Goal: Task Accomplishment & Management: Complete application form

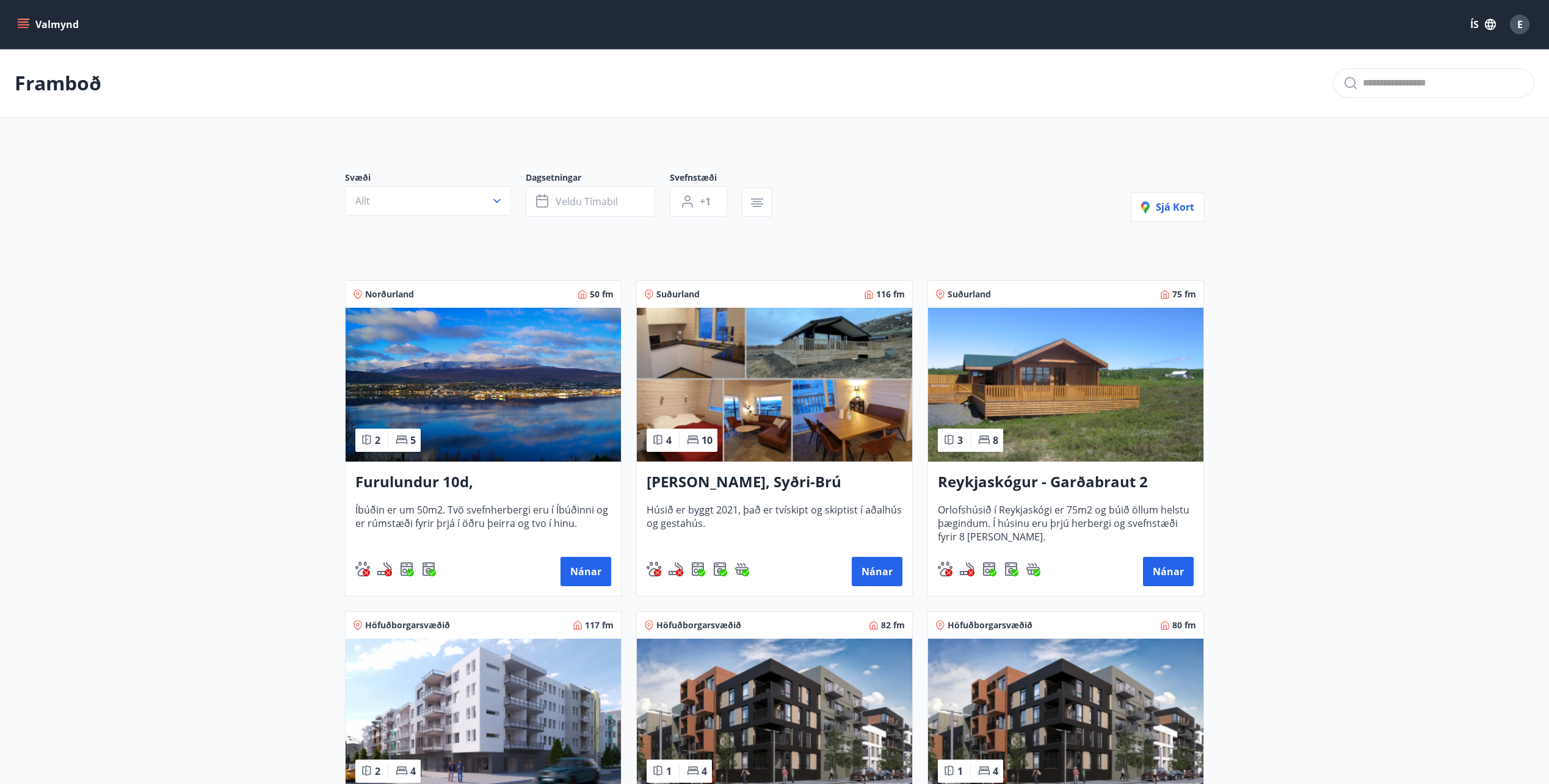
click at [21, 34] on button "Valmynd" at bounding box center [49, 24] width 69 height 22
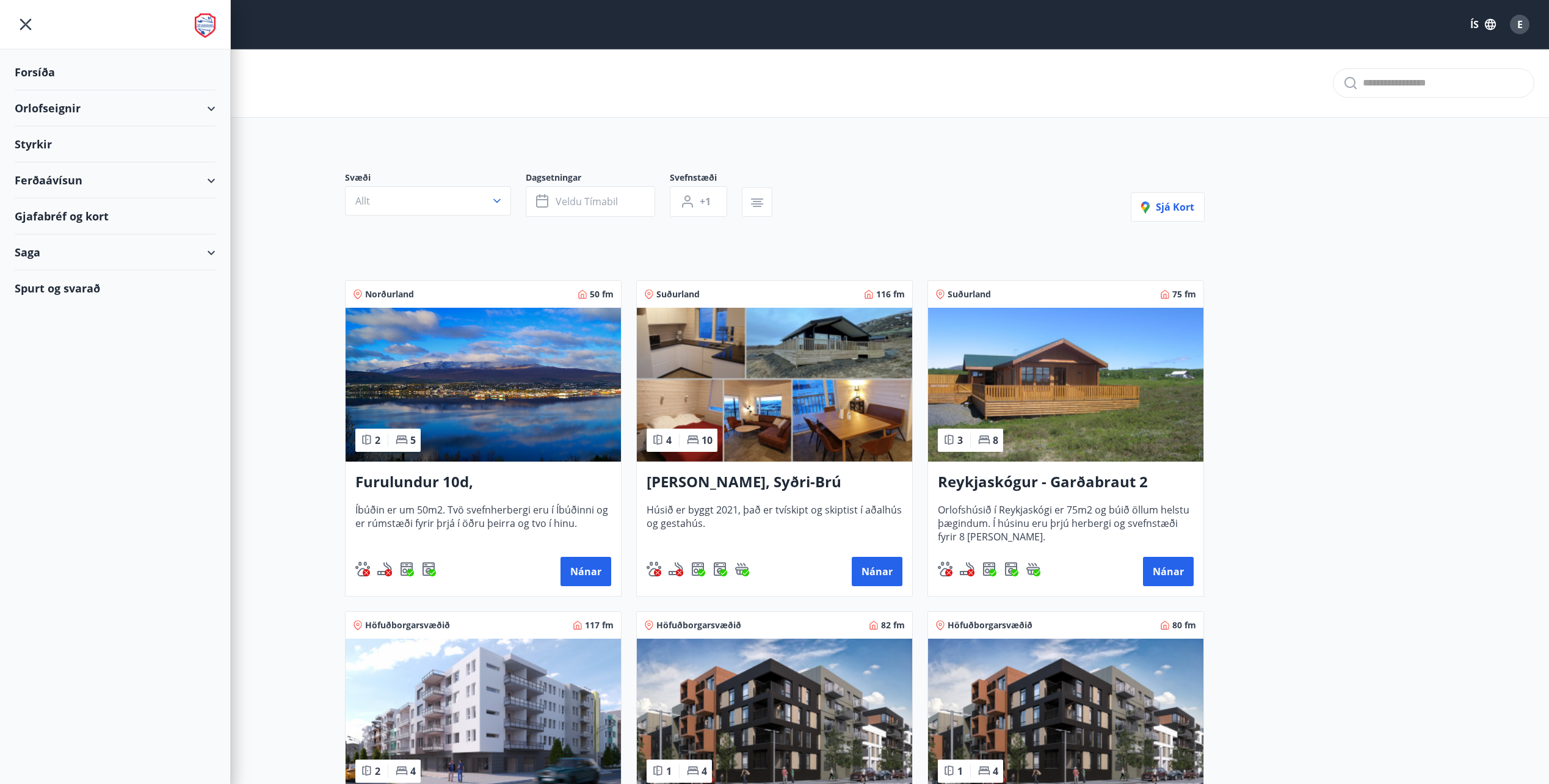
click at [52, 101] on div "Orlofseignir" at bounding box center [115, 108] width 201 height 36
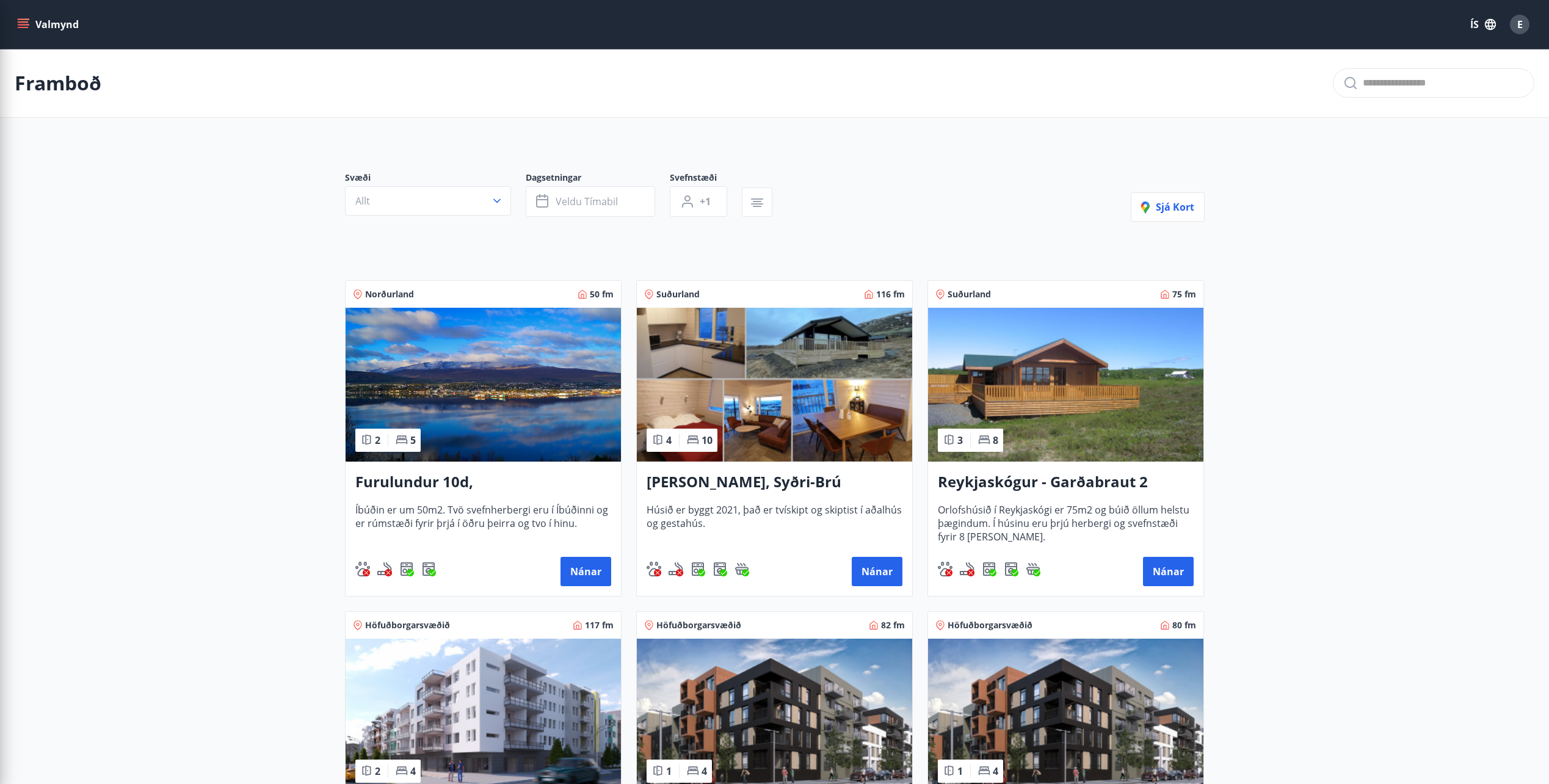
click at [315, 137] on main "Framboð Svæði Allt Dagsetningar Veldu tímabil Svefnstæði +1 Sjá kort Norðurland…" at bounding box center [774, 658] width 1549 height 1219
click at [33, 24] on button "Valmynd" at bounding box center [49, 24] width 69 height 22
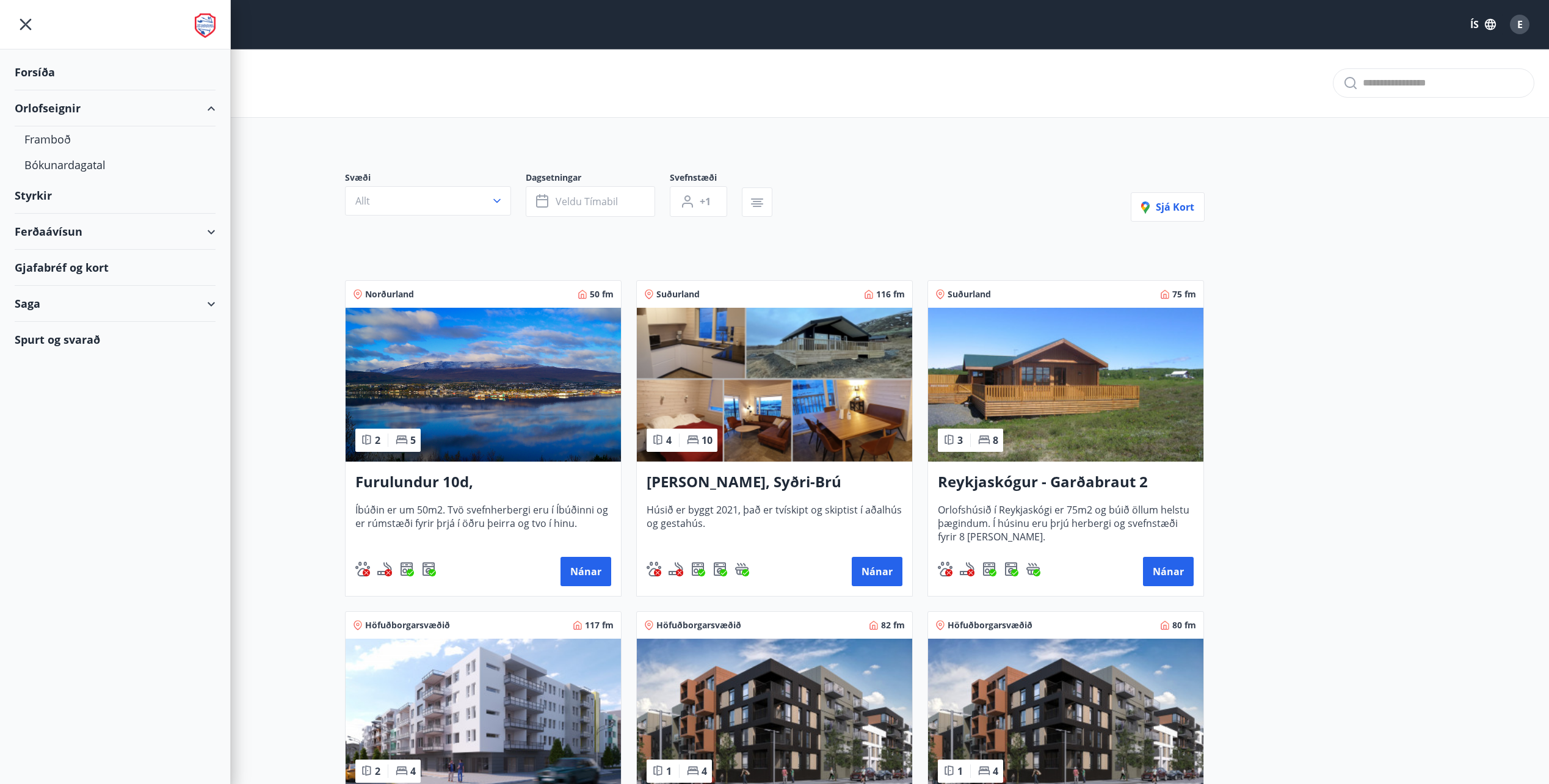
click at [25, 71] on div "Forsíða" at bounding box center [115, 72] width 201 height 36
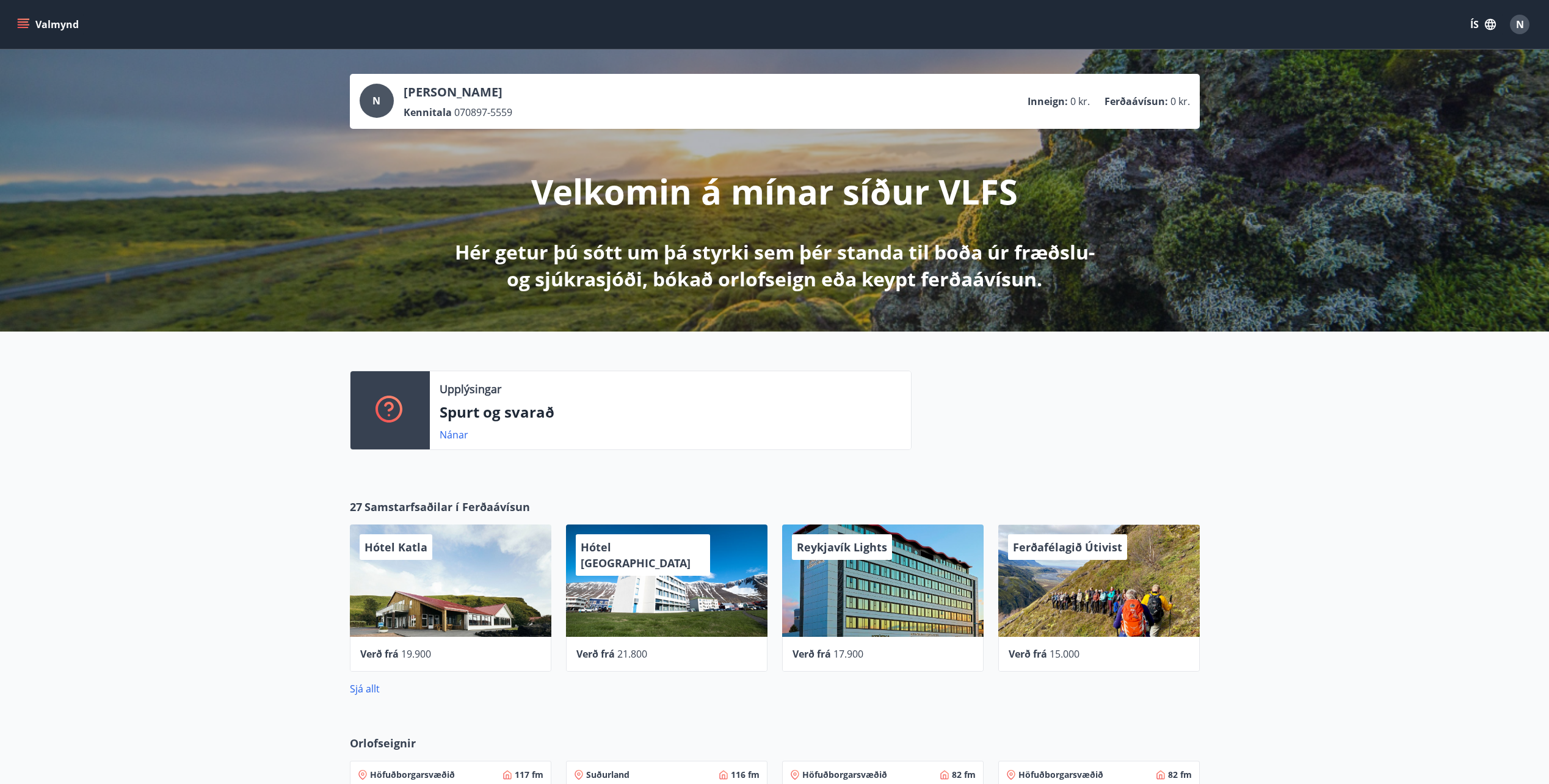
click at [59, 32] on button "Valmynd" at bounding box center [49, 24] width 69 height 22
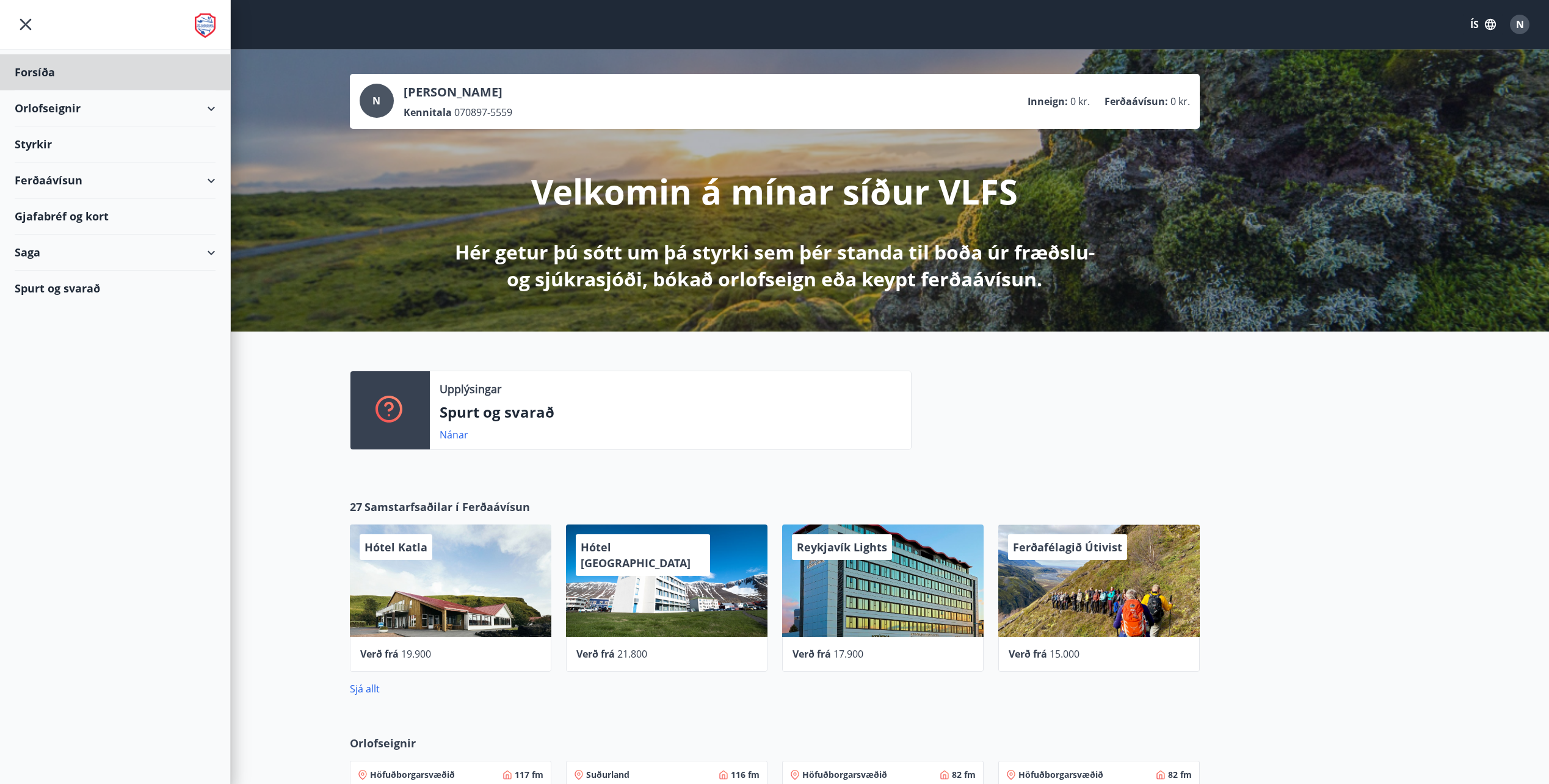
click at [42, 144] on div "Styrkir" at bounding box center [115, 144] width 201 height 36
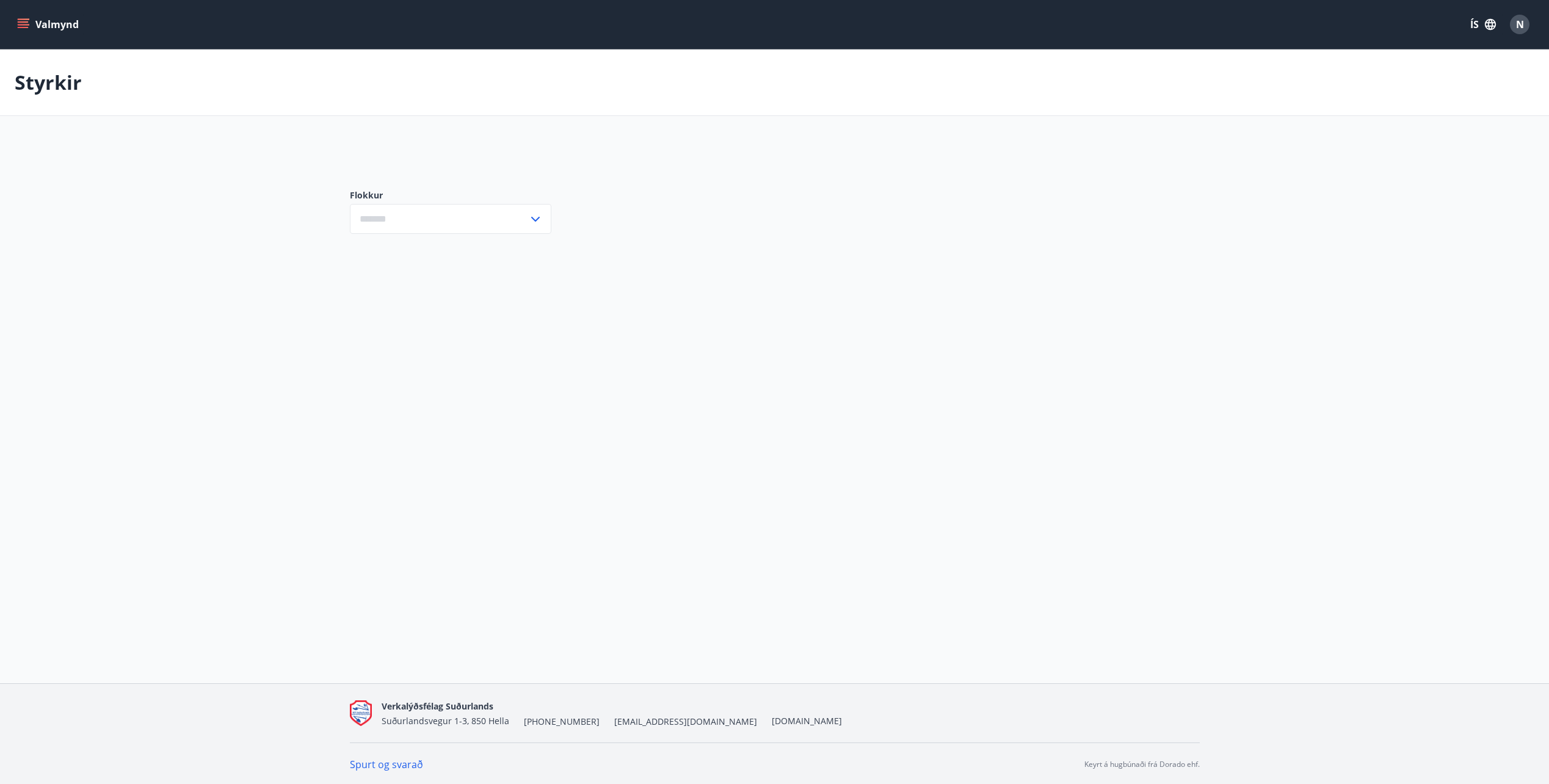
type input "***"
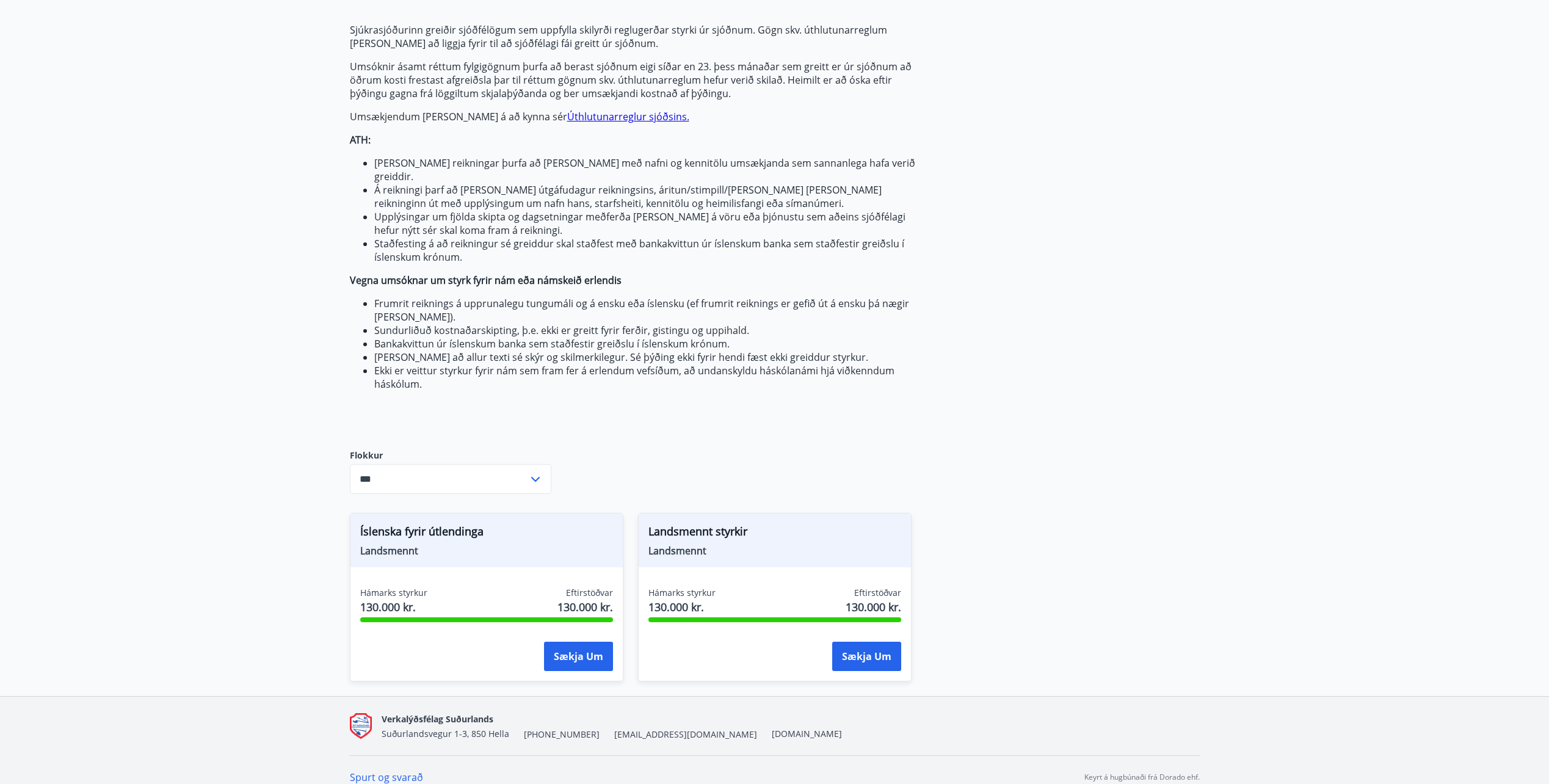
scroll to position [119, 0]
click at [577, 652] on button "Sækja um" at bounding box center [578, 655] width 69 height 29
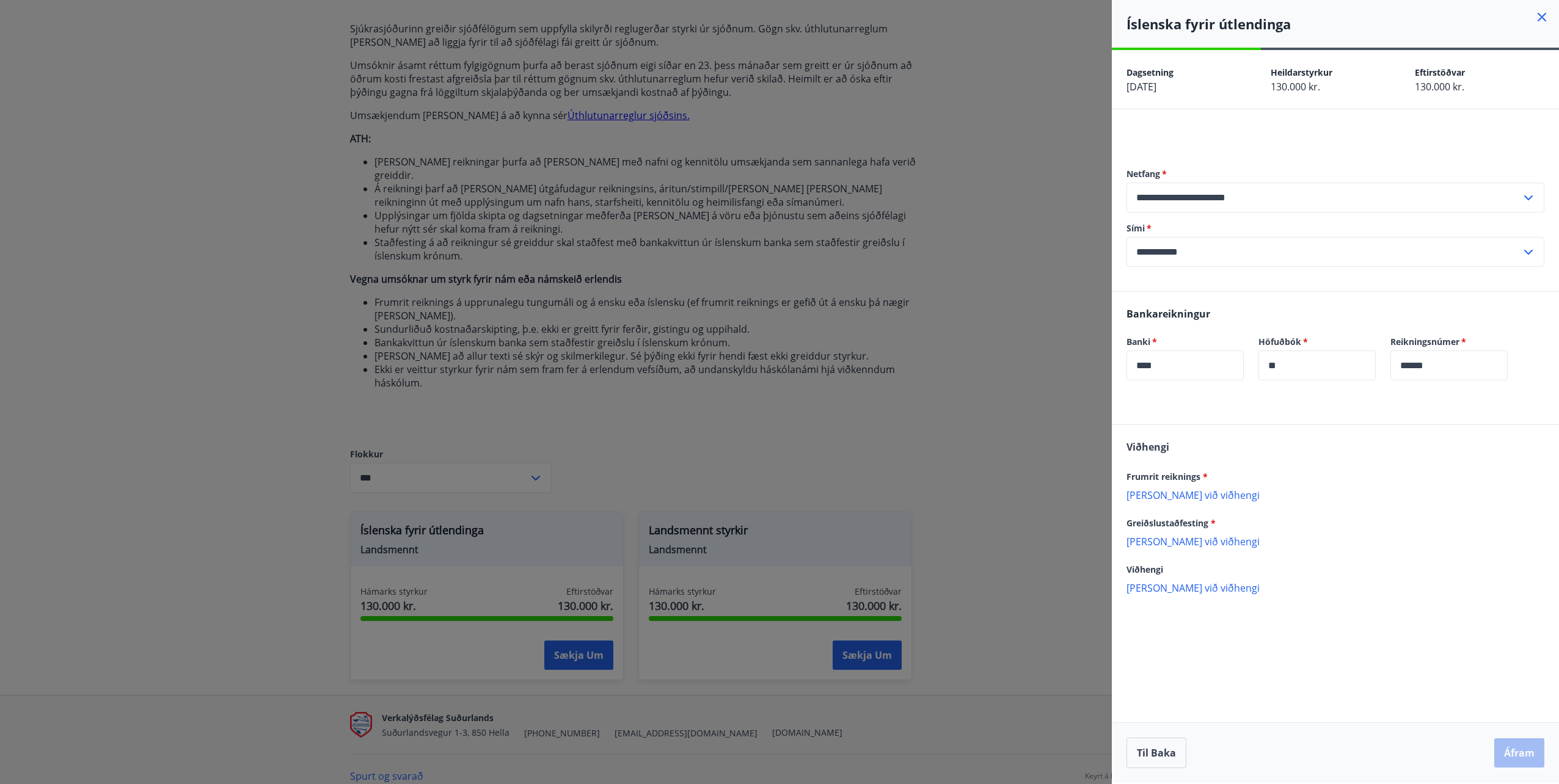
click at [1177, 495] on p "Bæta við viðhengi" at bounding box center [1335, 495] width 418 height 12
click at [1177, 554] on p "Bæta við viðhengi" at bounding box center [1335, 554] width 418 height 12
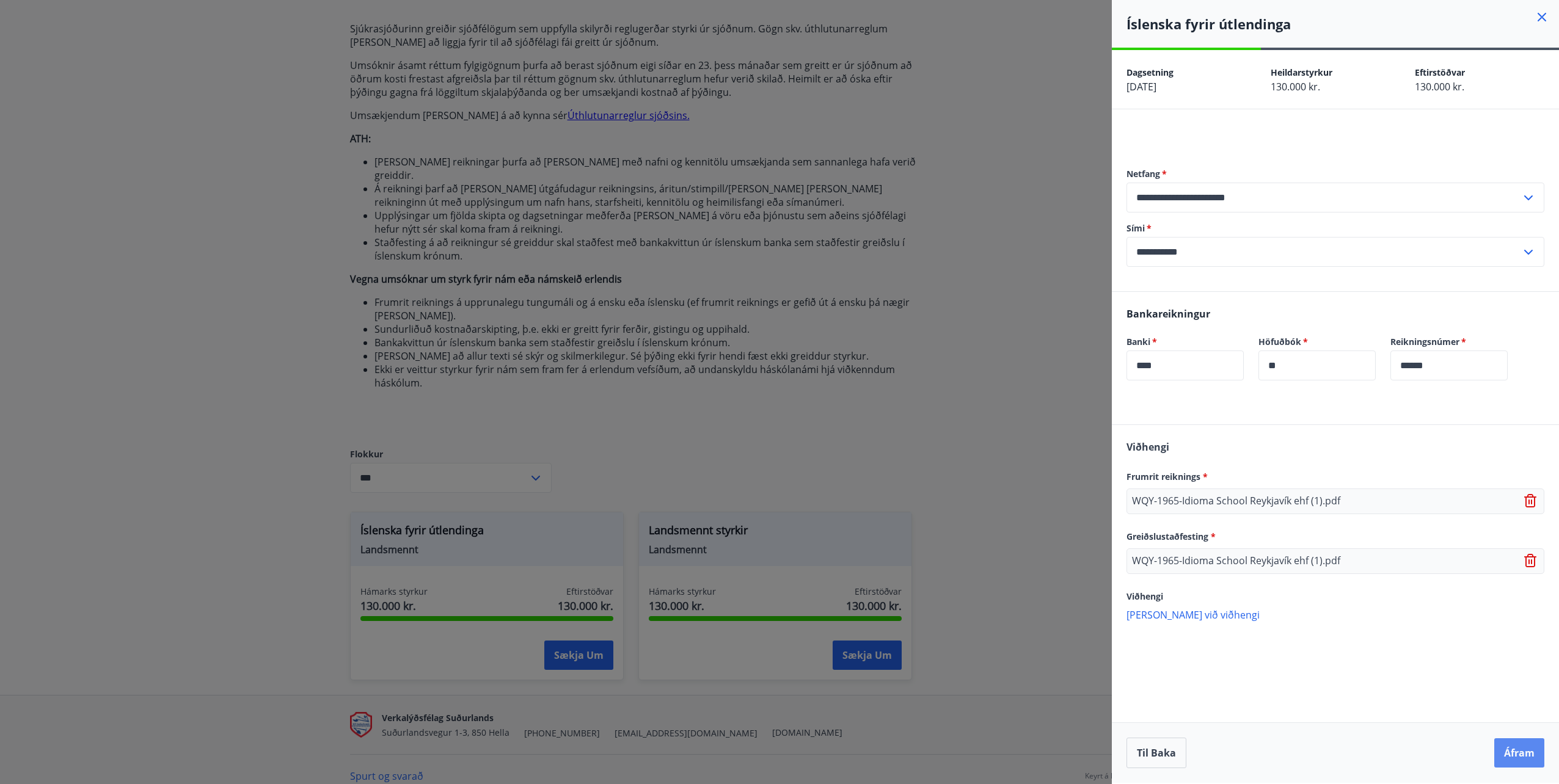
click at [1520, 747] on button "Áfram" at bounding box center [1519, 753] width 50 height 29
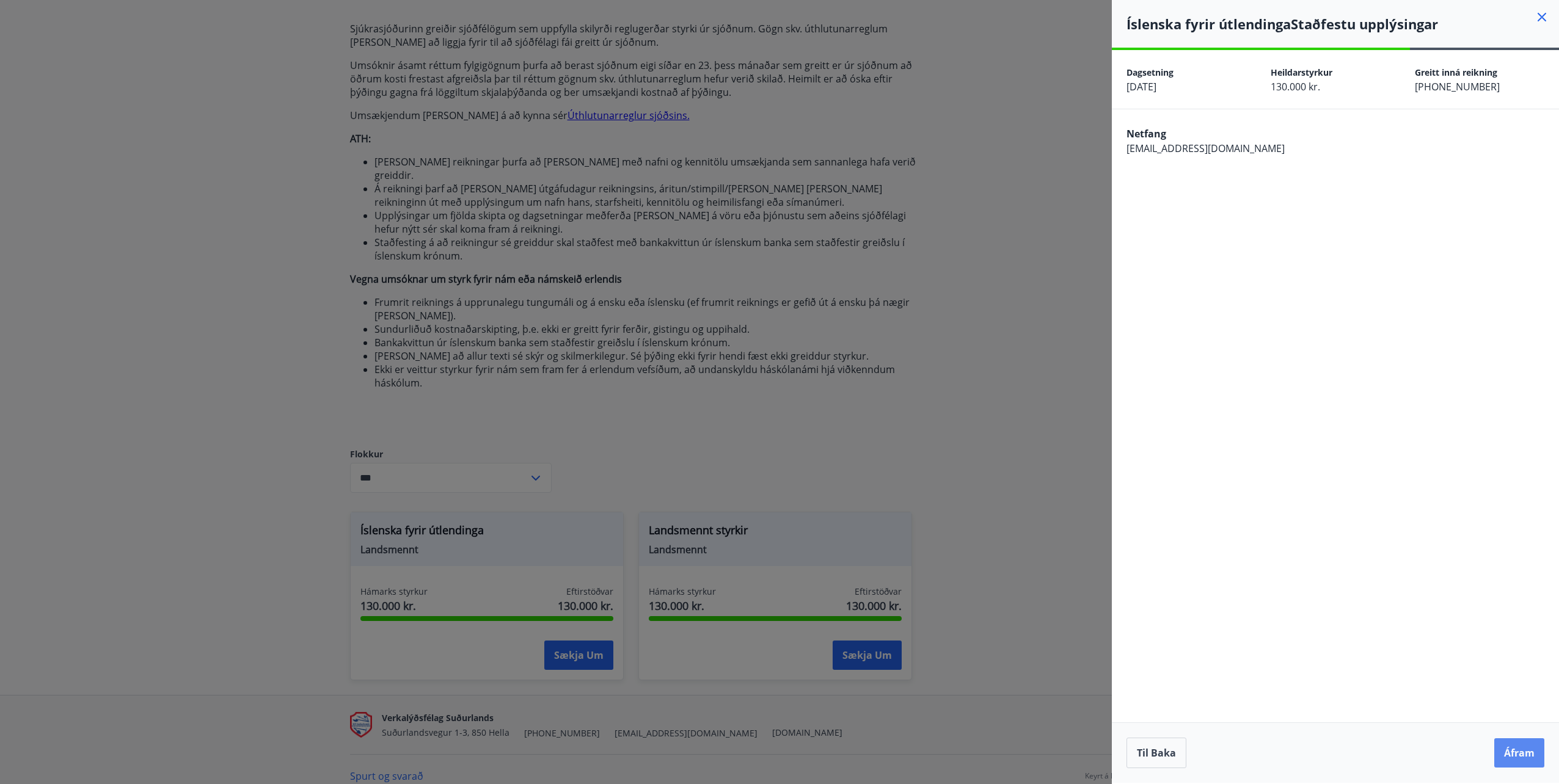
click at [1520, 748] on button "Áfram" at bounding box center [1519, 753] width 50 height 29
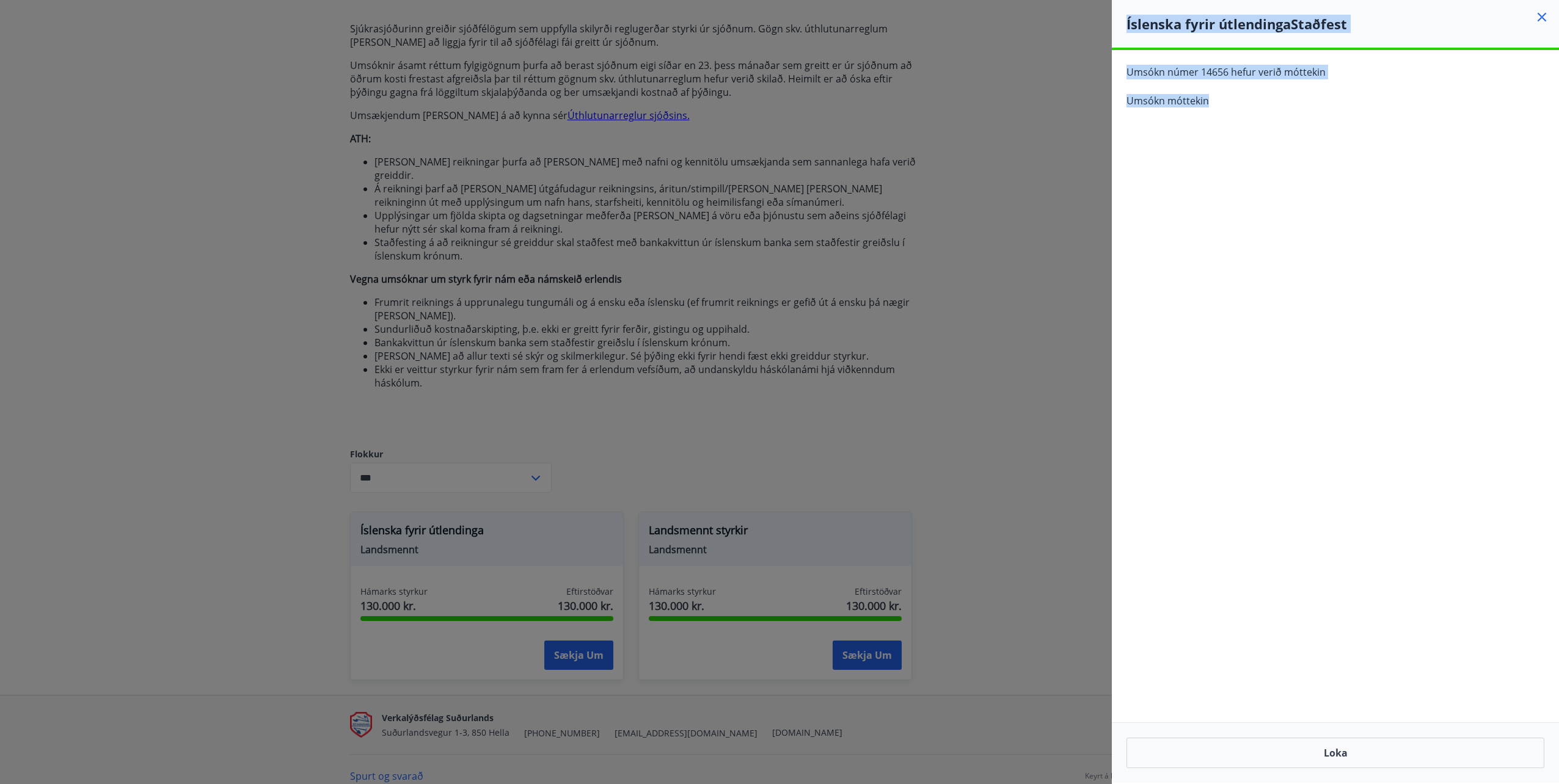
drag, startPoint x: 1223, startPoint y: 101, endPoint x: 1107, endPoint y: 51, distance: 126.3
click at [1107, 51] on div "**********" at bounding box center [779, 392] width 1559 height 784
drag, startPoint x: 1107, startPoint y: 51, endPoint x: 1177, endPoint y: 105, distance: 88.4
click at [1177, 105] on p "Umsókn móttekin" at bounding box center [1335, 101] width 418 height 13
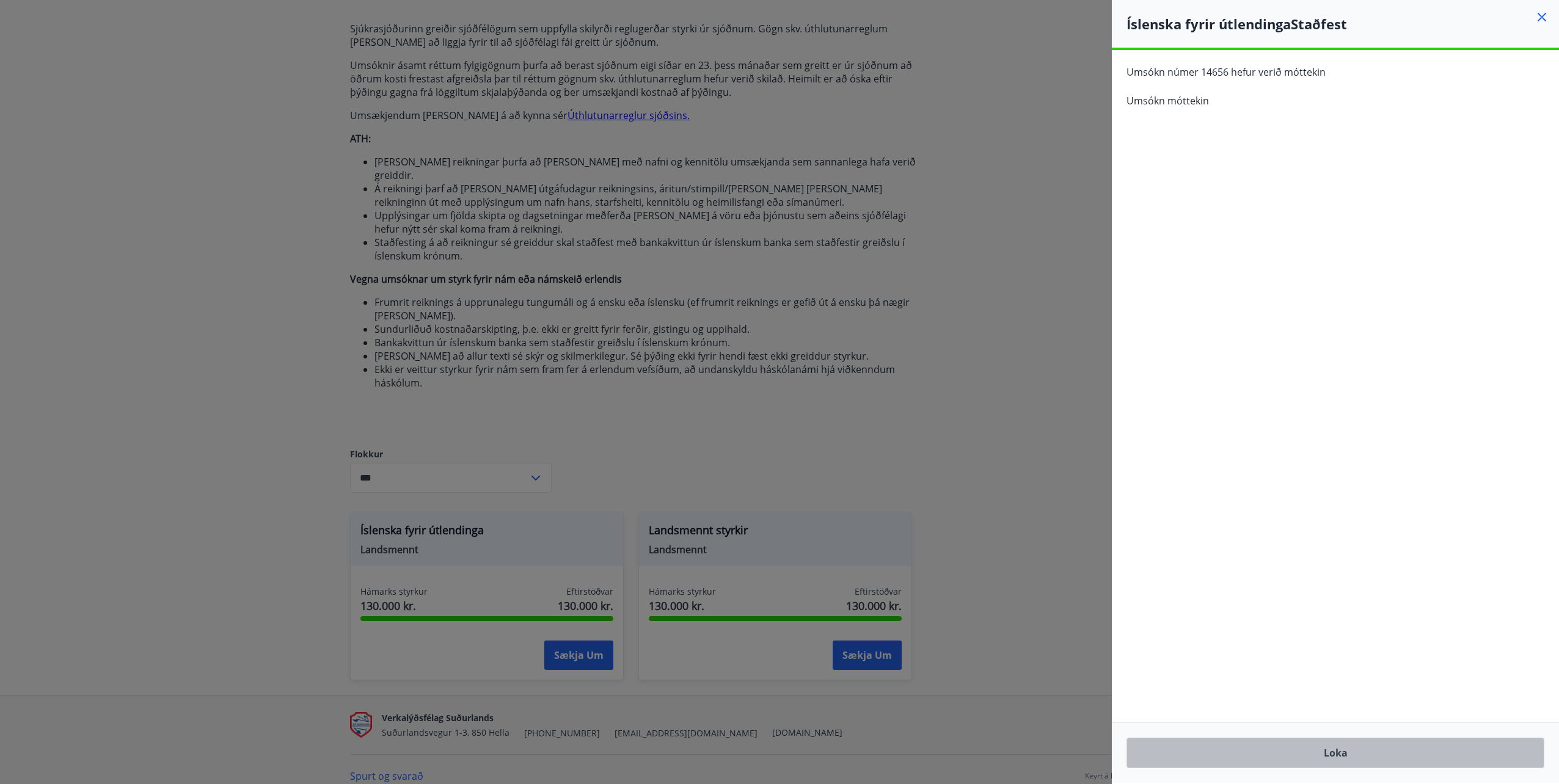
click at [1386, 754] on button "Loka" at bounding box center [1335, 753] width 418 height 30
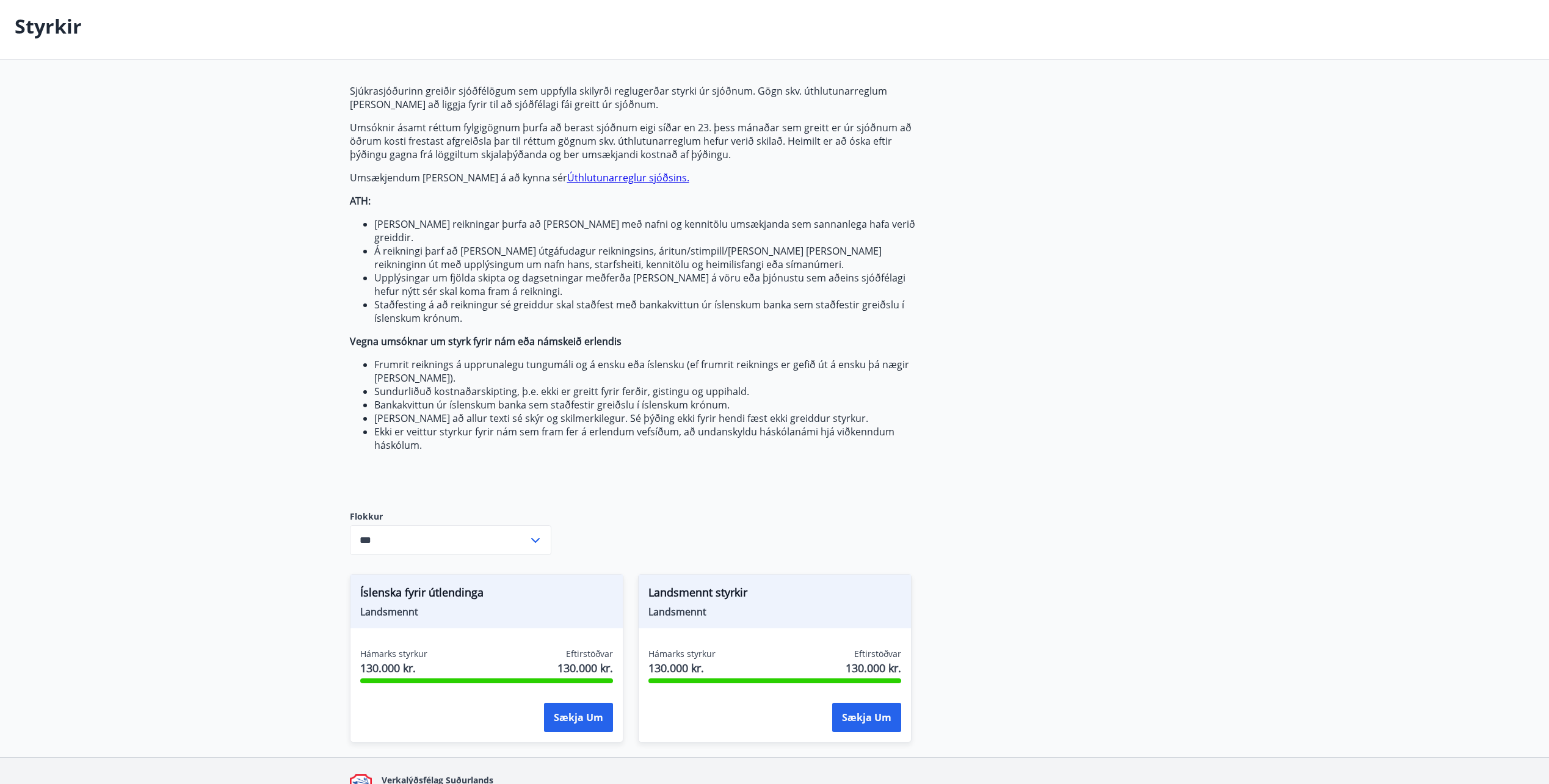
scroll to position [0, 0]
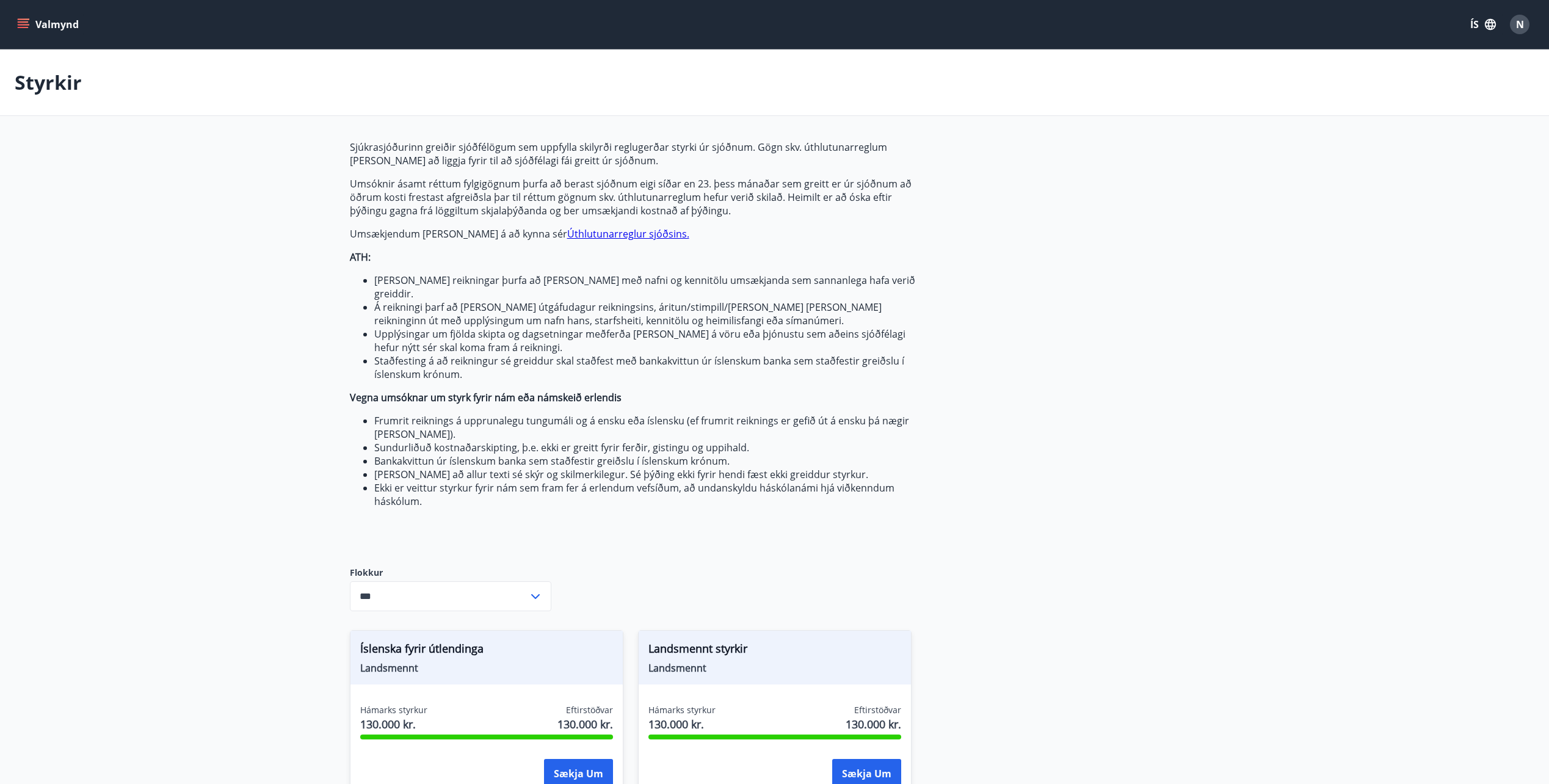
click at [1471, 26] on button "ÍS" at bounding box center [1483, 24] width 39 height 22
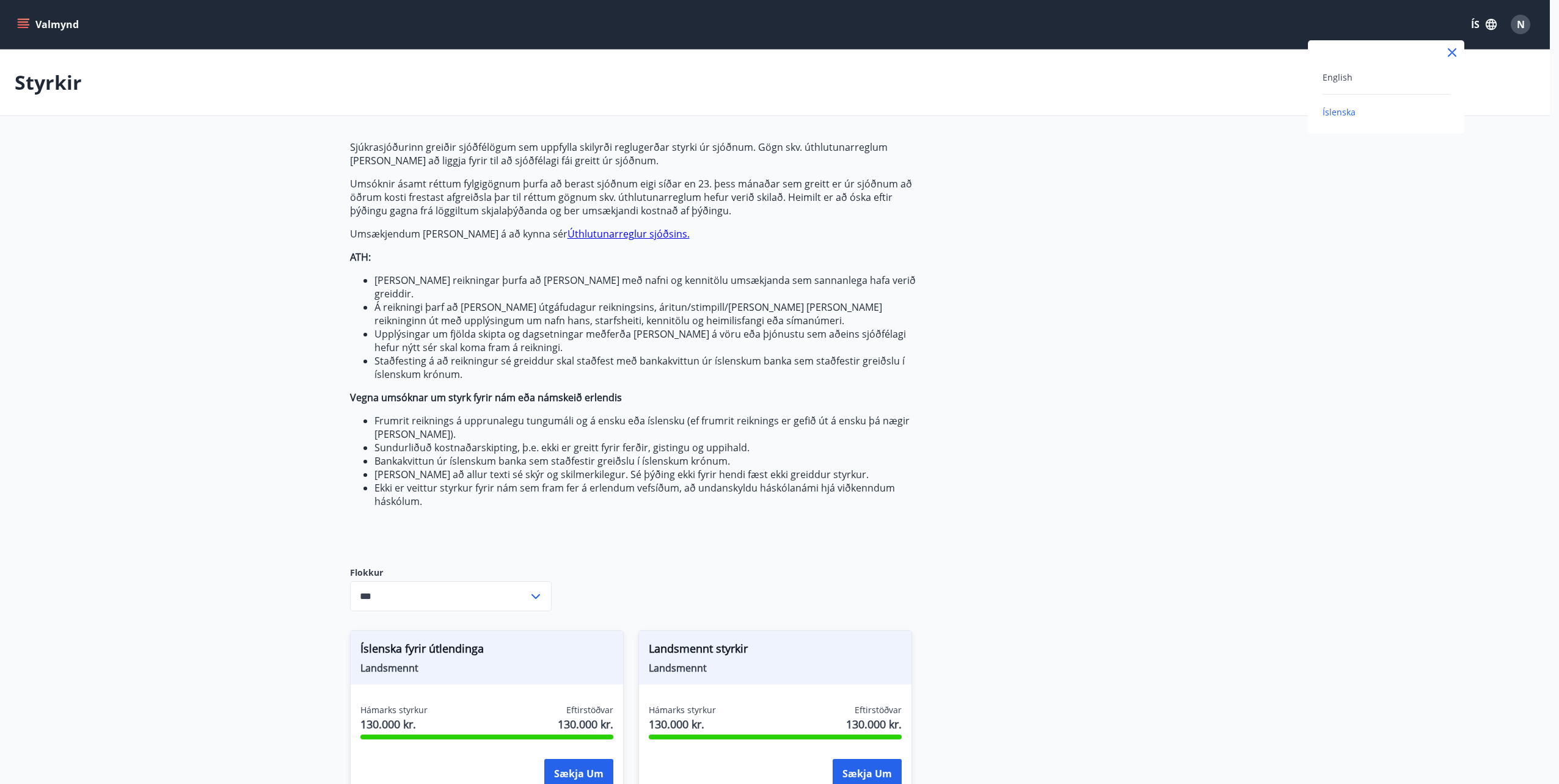
click at [1353, 72] on div "English" at bounding box center [1386, 77] width 127 height 15
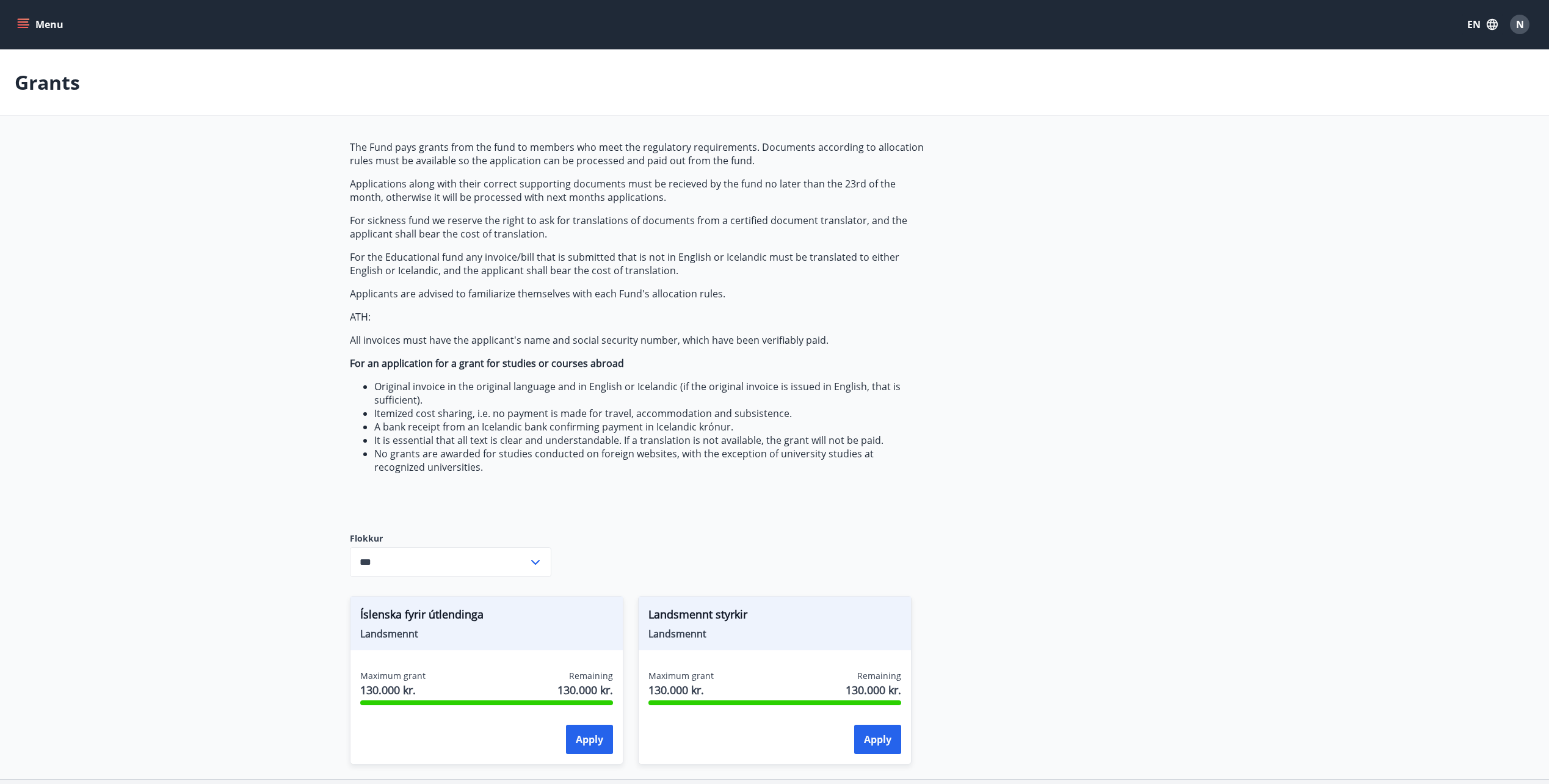
click at [32, 27] on button "Menu" at bounding box center [41, 24] width 54 height 22
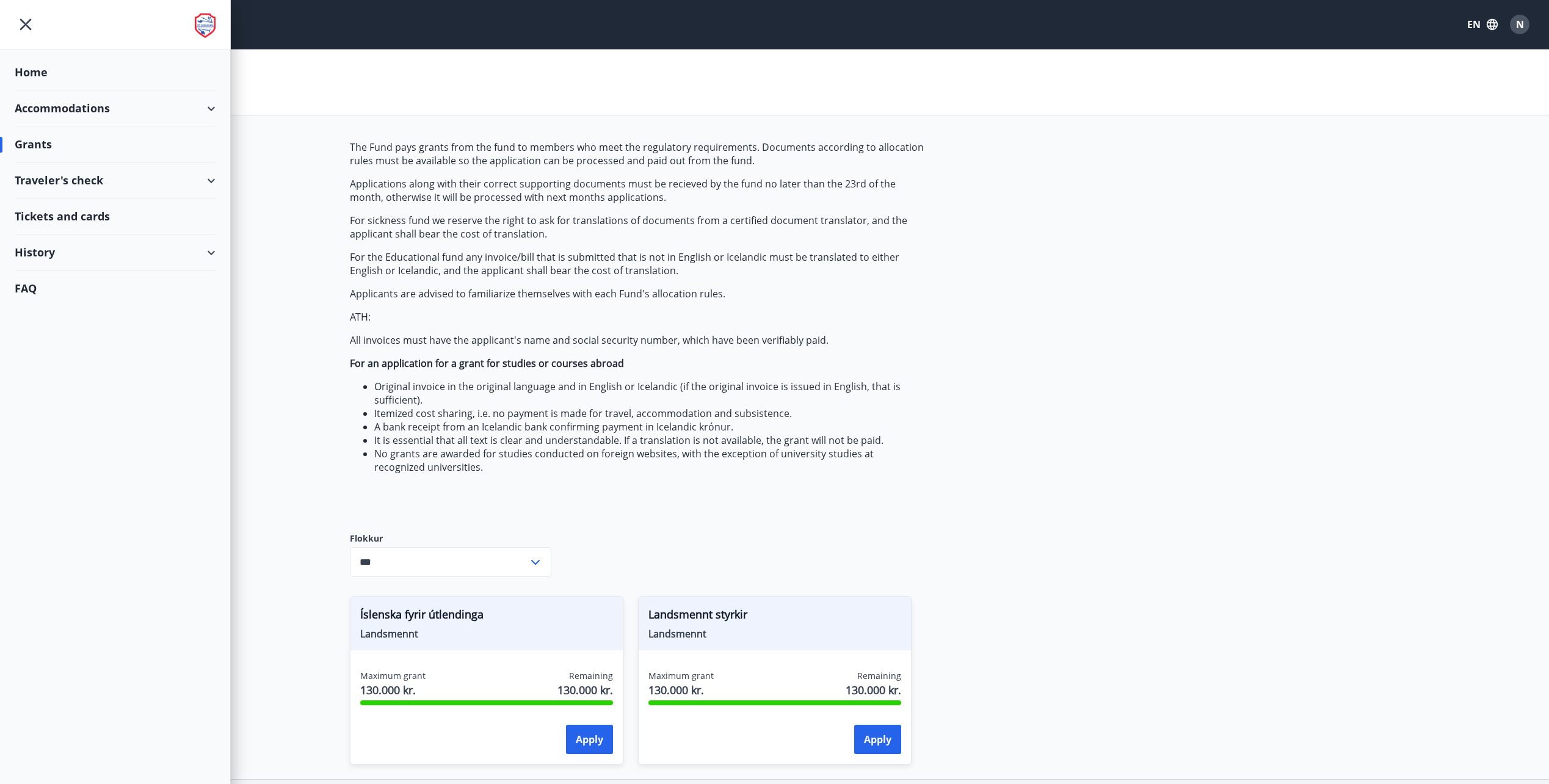
click at [80, 259] on div "History" at bounding box center [115, 252] width 201 height 36
click at [452, 237] on p "For sickness fund we reserve the right to ask for translations of documents fro…" at bounding box center [638, 227] width 576 height 27
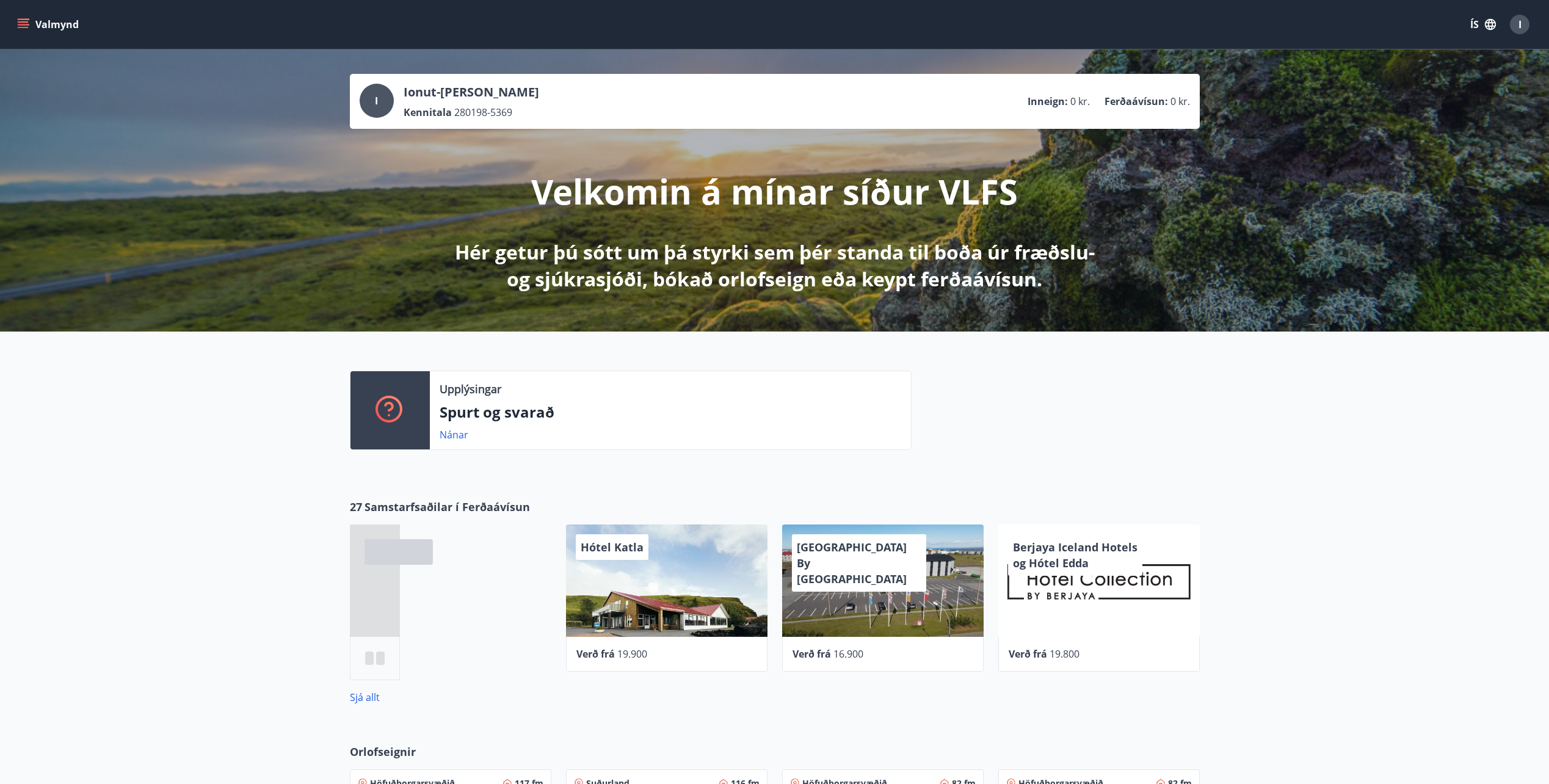
click at [19, 22] on icon "menu" at bounding box center [23, 22] width 11 height 1
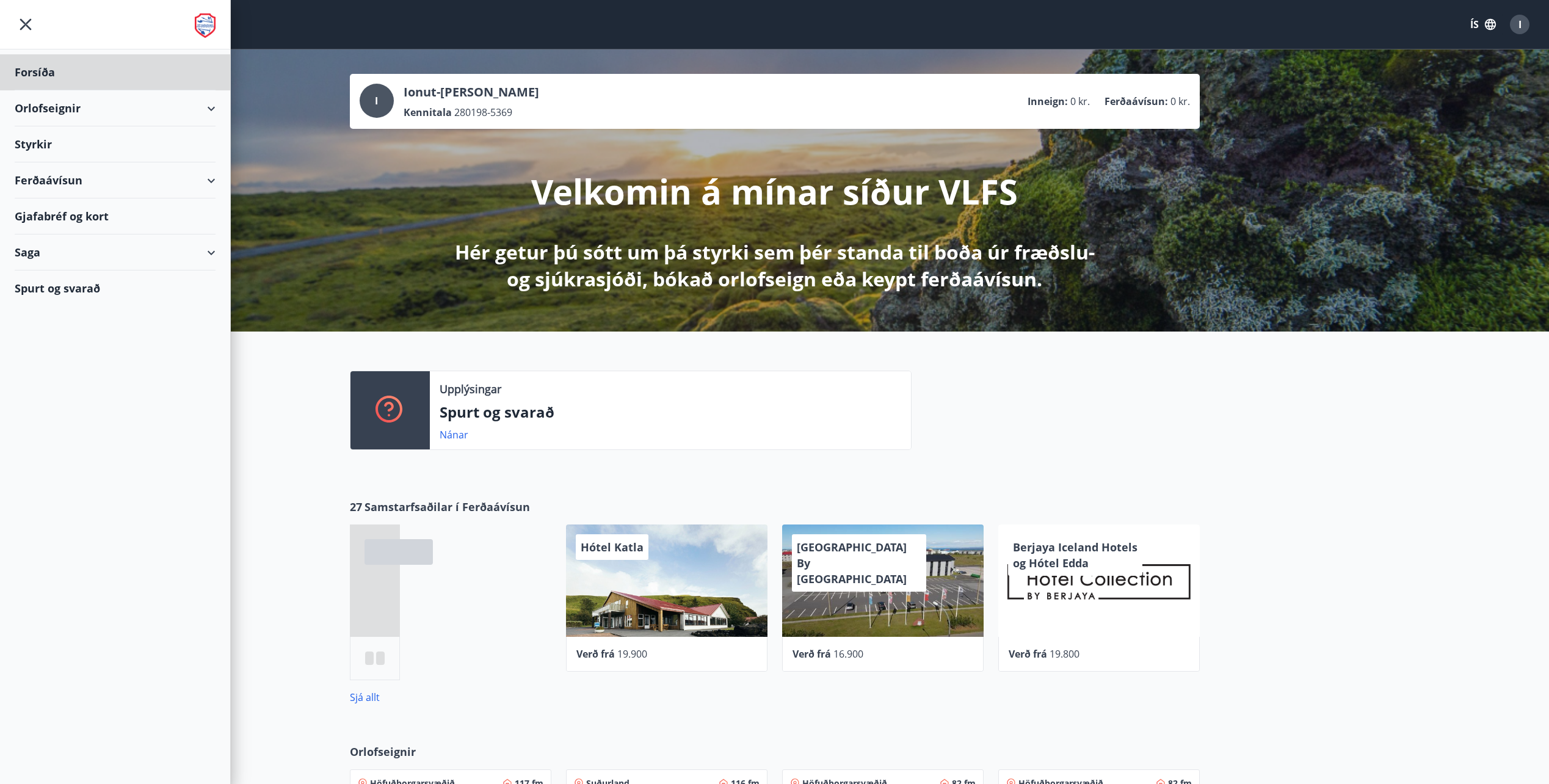
click at [35, 145] on div "Styrkir" at bounding box center [115, 144] width 201 height 36
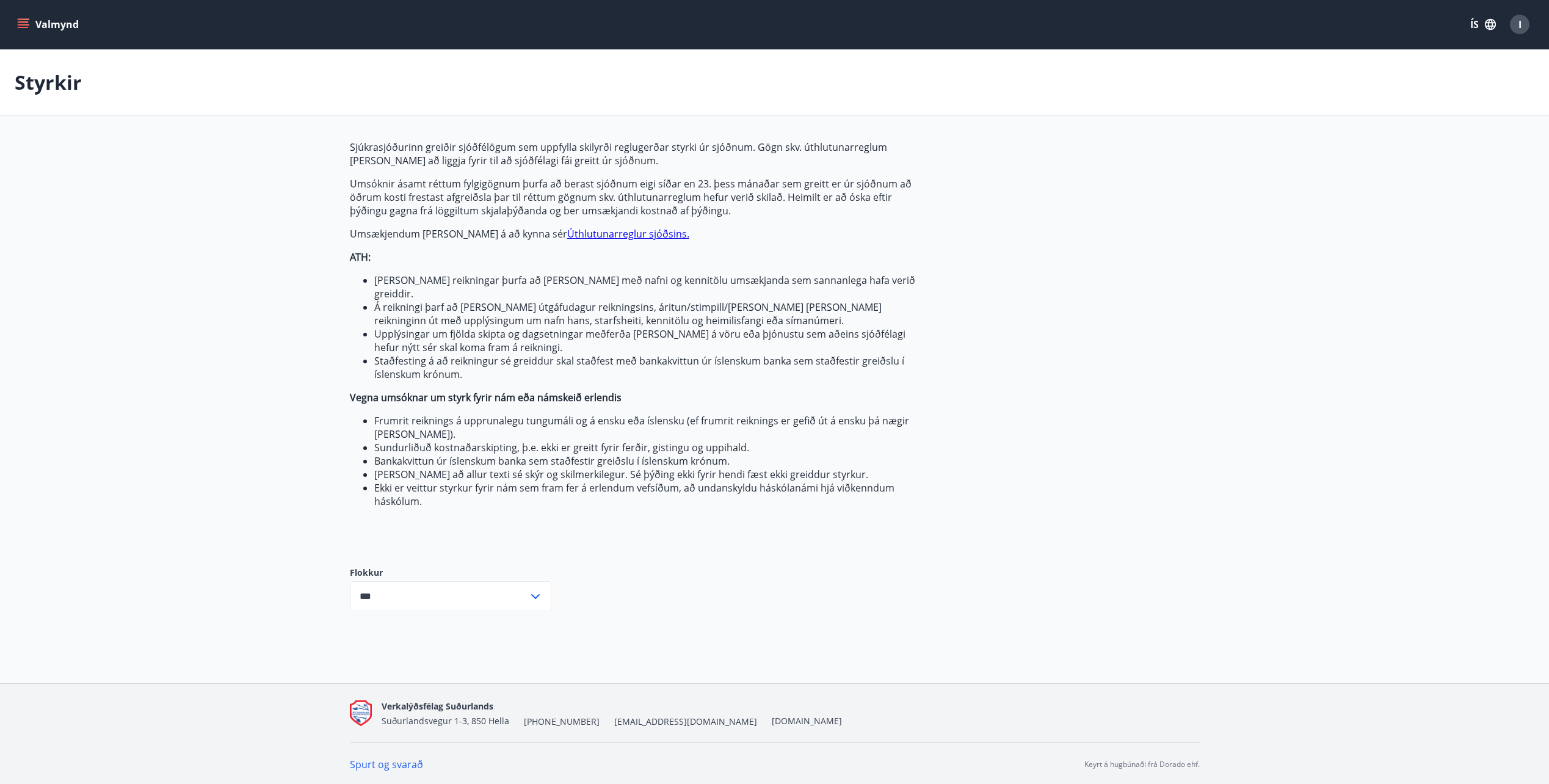
scroll to position [2, 0]
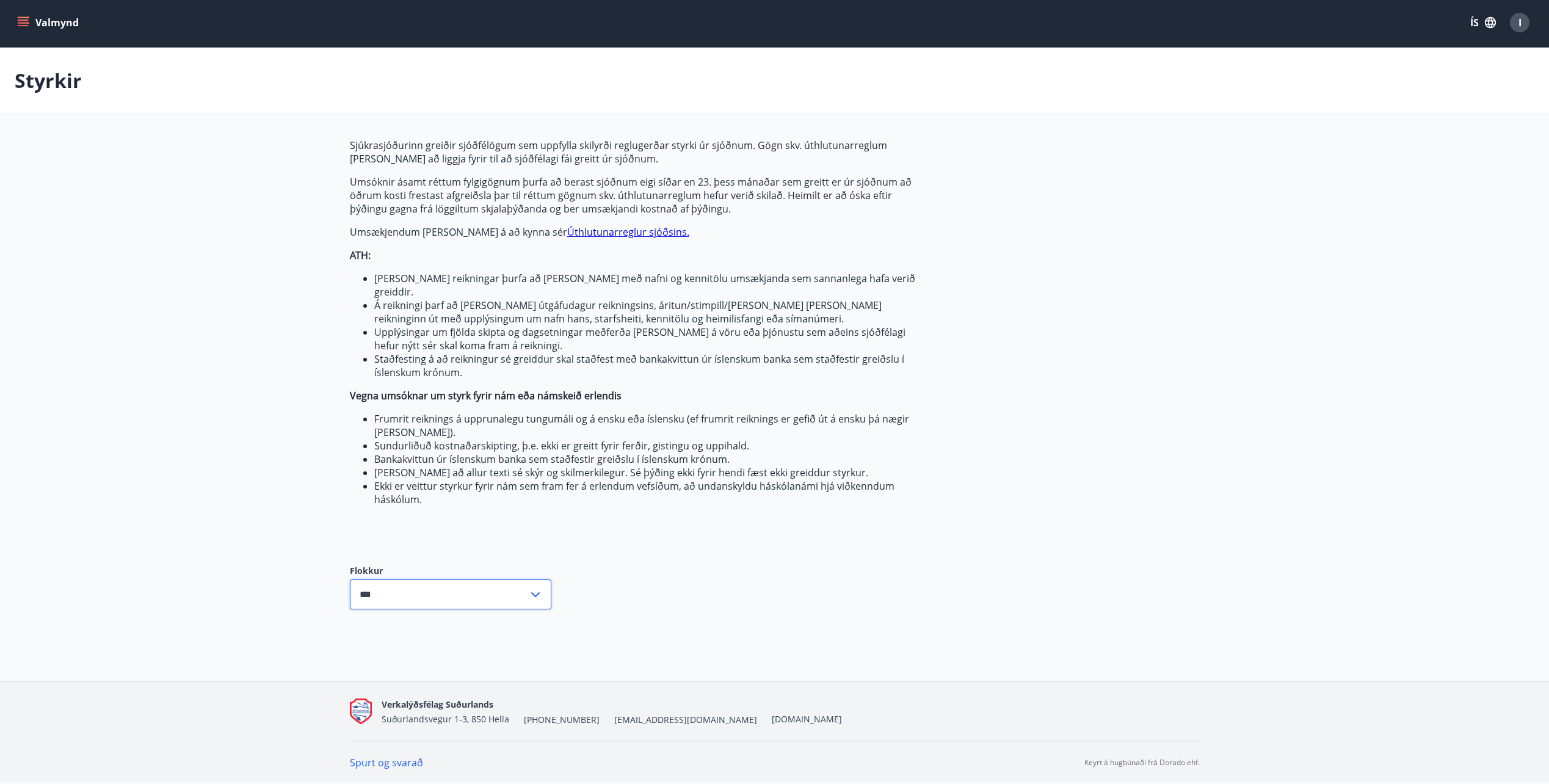
click at [411, 586] on input "***" at bounding box center [438, 594] width 178 height 30
click at [394, 634] on li "Sjúkrasjóður" at bounding box center [450, 642] width 200 height 22
type input "**********"
